Goal: Task Accomplishment & Management: Use online tool/utility

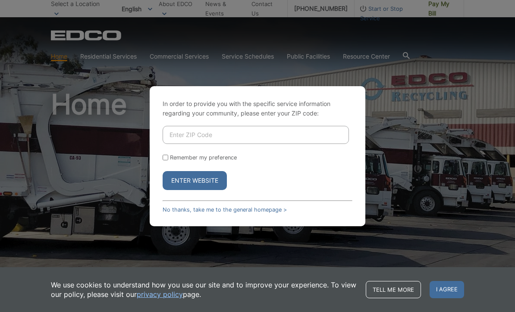
click at [271, 144] on input "Enter ZIP Code" at bounding box center [256, 135] width 186 height 18
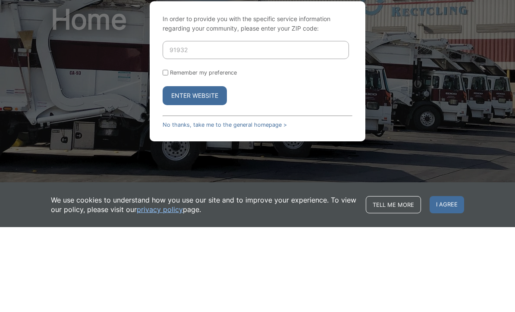
type input "91932"
click at [166, 155] on input "Remember my preference" at bounding box center [166, 158] width 6 height 6
checkbox input "true"
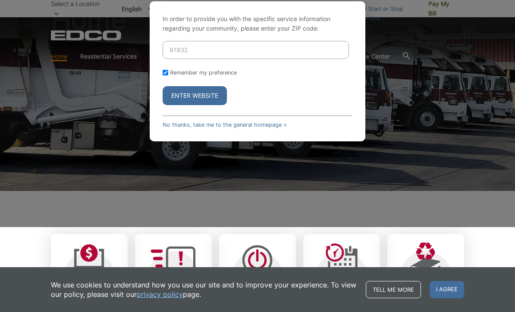
click at [214, 105] on button "Enter Website" at bounding box center [195, 95] width 64 height 19
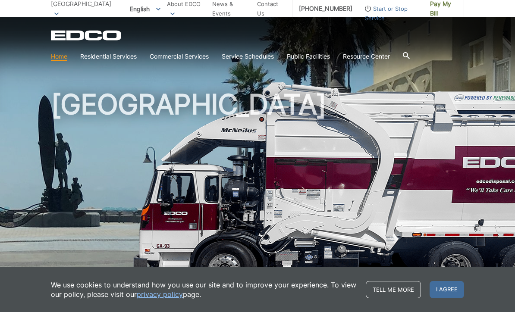
click at [446, 290] on span "I agree" at bounding box center [447, 289] width 35 height 17
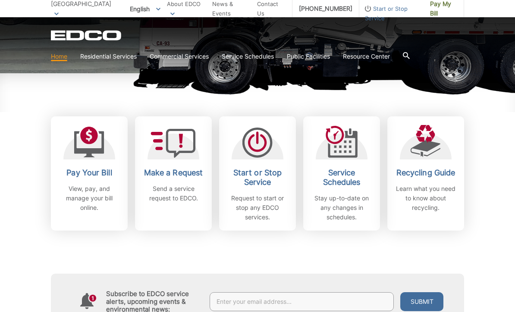
scroll to position [207, 0]
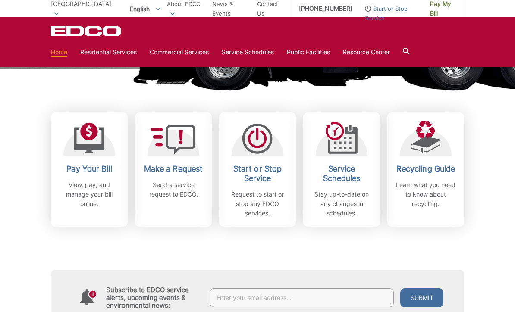
click at [89, 187] on p "View, pay, and manage your bill online." at bounding box center [89, 194] width 64 height 28
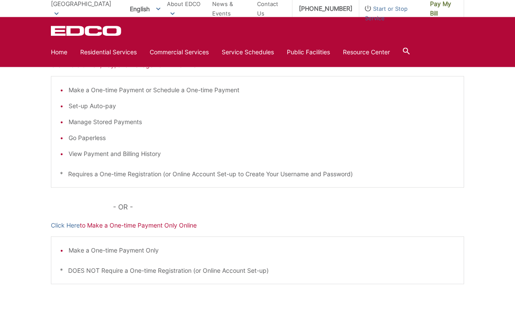
scroll to position [159, 0]
click at [67, 229] on link "Click Here" at bounding box center [65, 224] width 29 height 9
